Goal: Check status: Check status

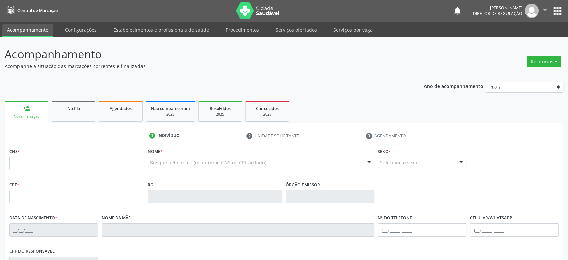
click at [83, 113] on link "Na fila" at bounding box center [74, 111] width 44 height 21
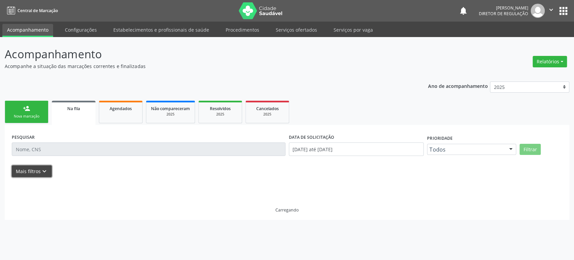
click at [39, 173] on button "Mais filtros keyboard_arrow_down" at bounding box center [32, 171] width 40 height 12
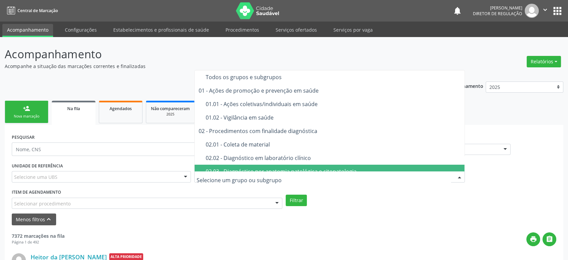
click at [72, 158] on div "PESQUISAR" at bounding box center [147, 146] width 274 height 29
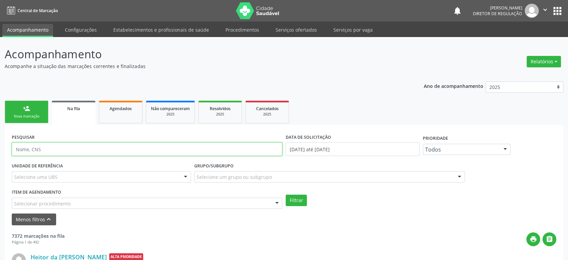
click at [76, 153] on input "text" at bounding box center [147, 148] width 271 height 13
paste input "[PERSON_NAME]"
type input "[PERSON_NAME]"
click at [286, 194] on button "Filtrar" at bounding box center [296, 199] width 21 height 11
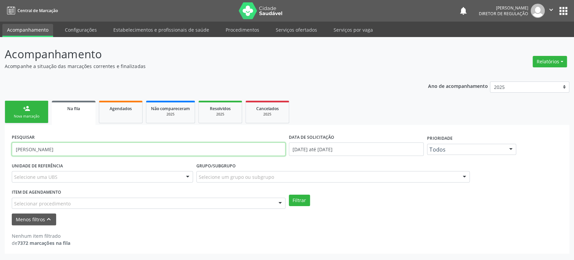
click at [88, 148] on input "[PERSON_NAME]" at bounding box center [149, 148] width 274 height 13
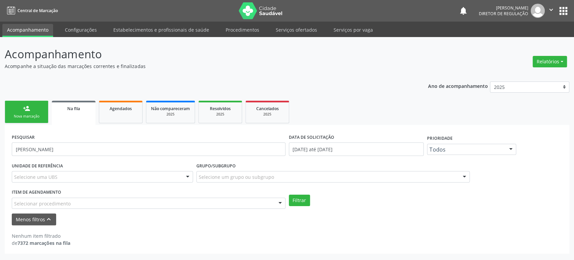
click at [559, 10] on button "apps" at bounding box center [563, 11] width 12 height 12
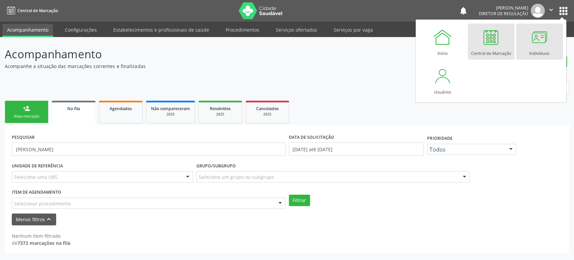
click at [542, 43] on div at bounding box center [539, 37] width 20 height 20
